Goal: Navigation & Orientation: Find specific page/section

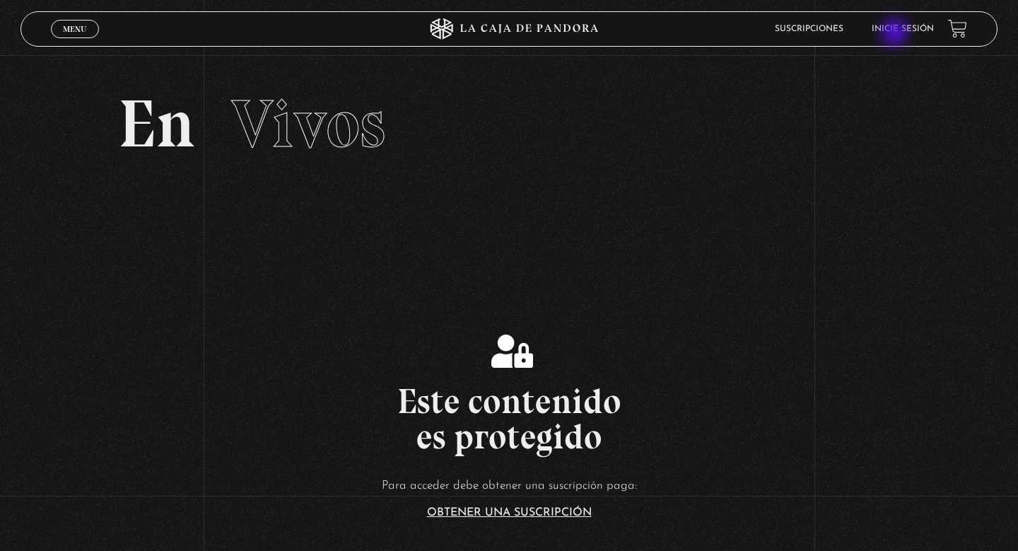
click at [897, 34] on li "Inicie sesión" at bounding box center [903, 29] width 62 height 22
click at [904, 27] on link "Inicie sesión" at bounding box center [903, 29] width 62 height 8
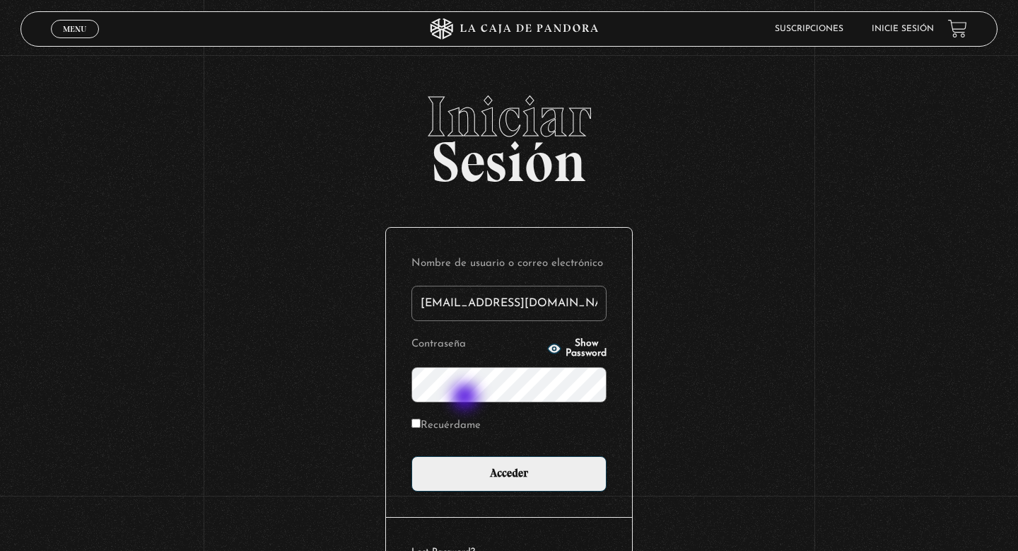
type input "[EMAIL_ADDRESS][DOMAIN_NAME]"
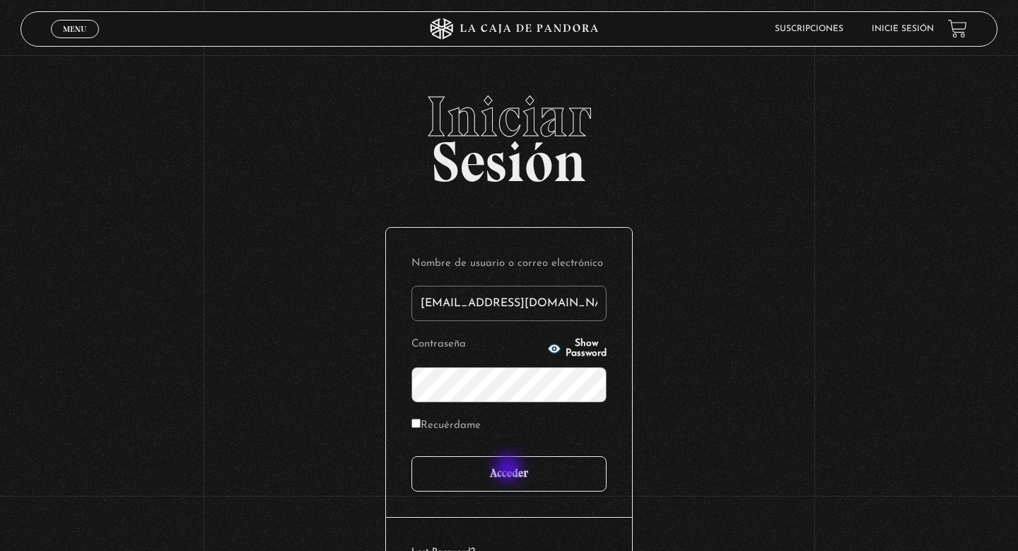
click at [507, 476] on input "Acceder" at bounding box center [509, 473] width 195 height 35
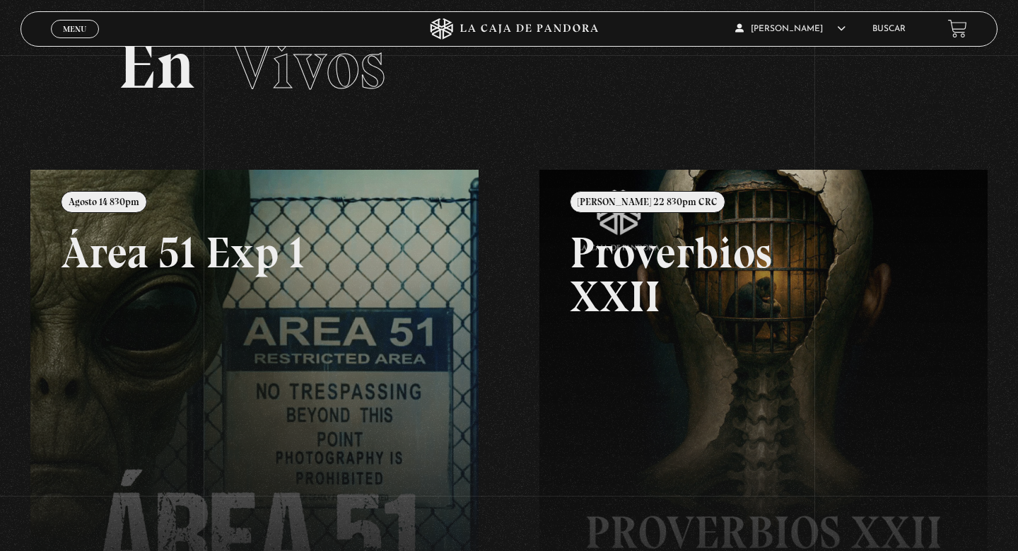
scroll to position [127, 0]
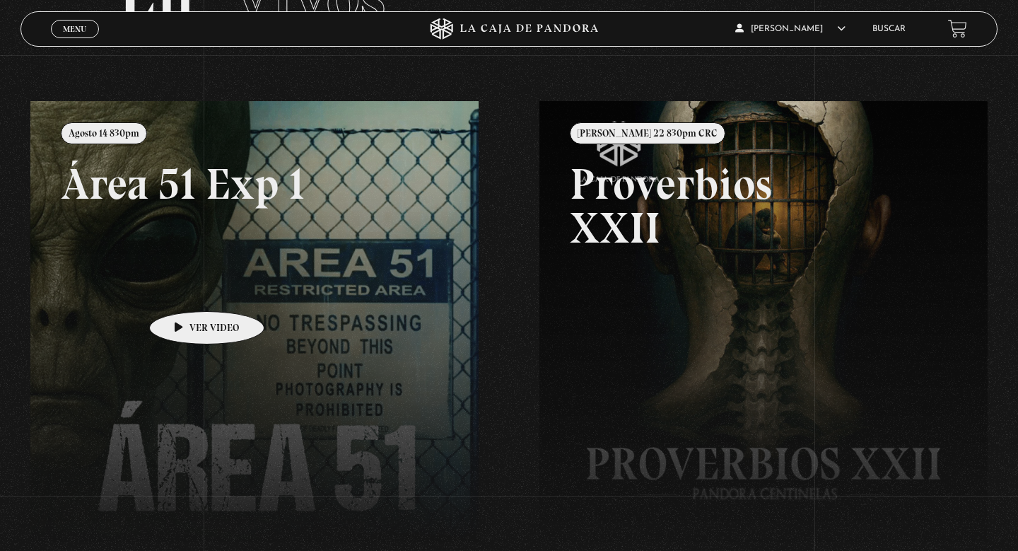
click at [185, 290] on link at bounding box center [539, 376] width 1018 height 551
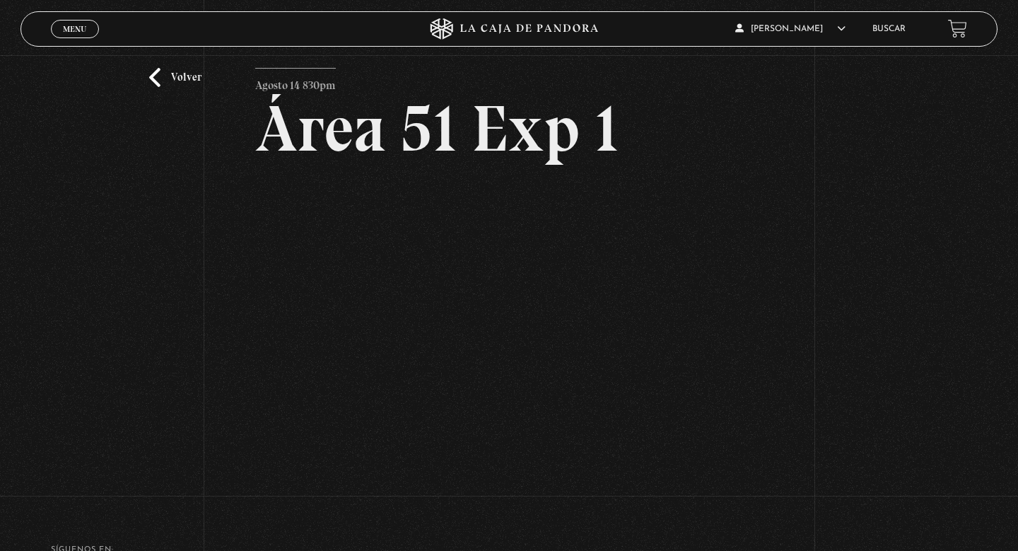
scroll to position [54, 0]
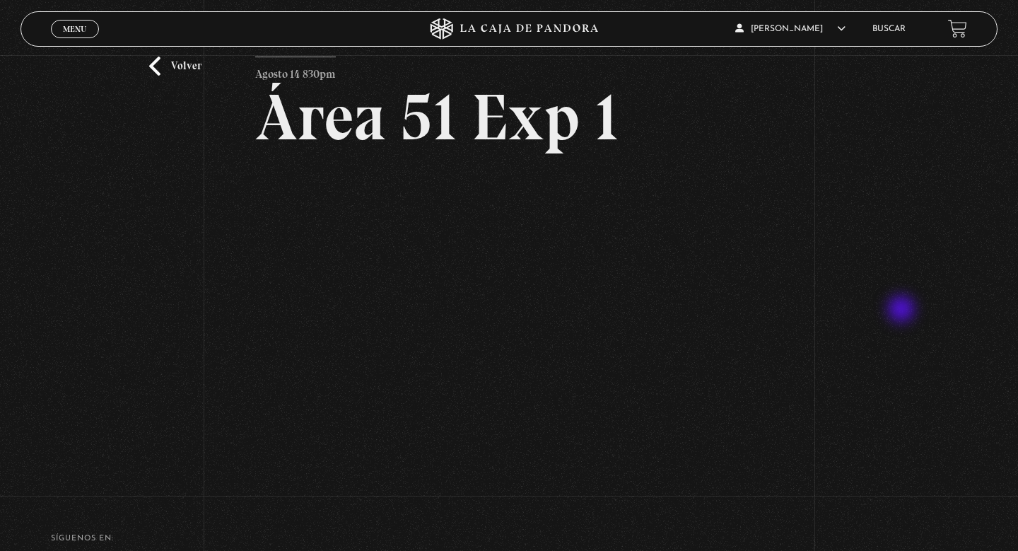
click at [905, 310] on div "Volver Agosto 14 830pm Área 51 Exp 1" at bounding box center [509, 243] width 1018 height 484
